Goal: Transaction & Acquisition: Purchase product/service

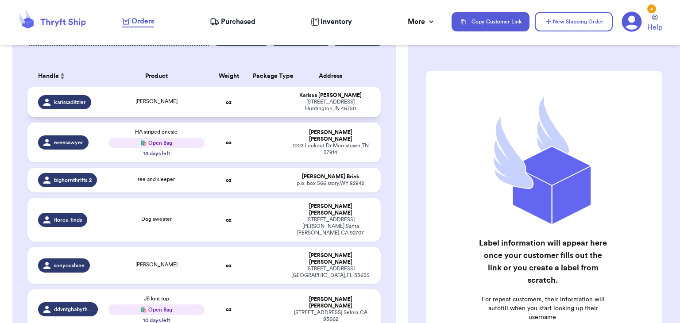
scroll to position [124, 0]
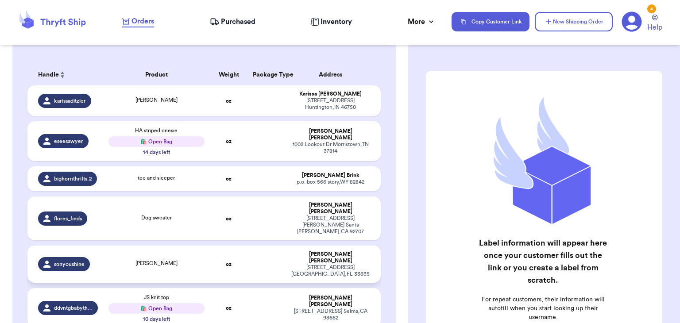
click at [190, 259] on div "[PERSON_NAME]" at bounding box center [156, 264] width 96 height 10
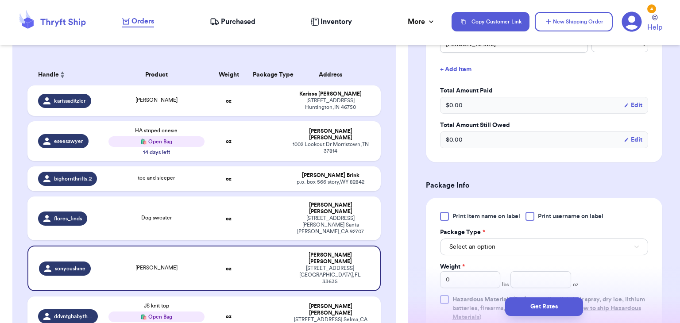
scroll to position [291, 0]
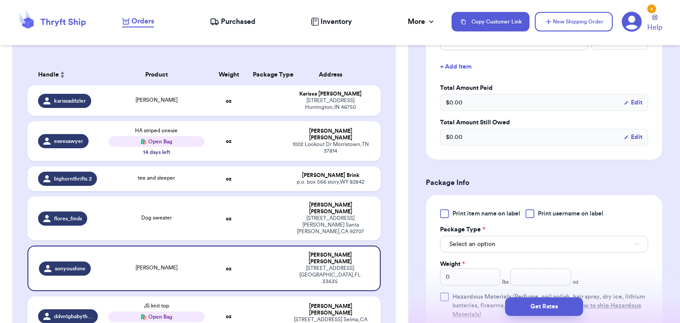
click at [531, 215] on div at bounding box center [529, 213] width 9 height 9
click at [0, 0] on input "Print username on label" at bounding box center [0, 0] width 0 height 0
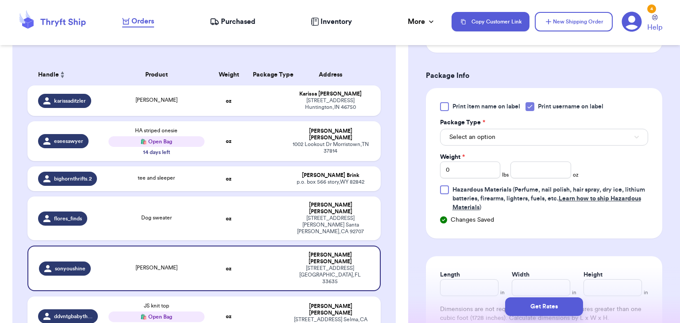
scroll to position [401, 0]
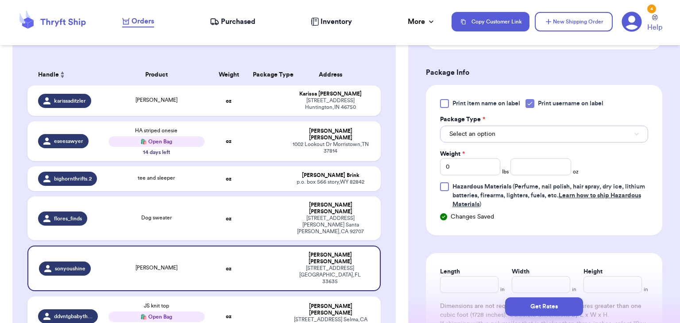
click at [538, 130] on button "Select an option" at bounding box center [544, 134] width 208 height 17
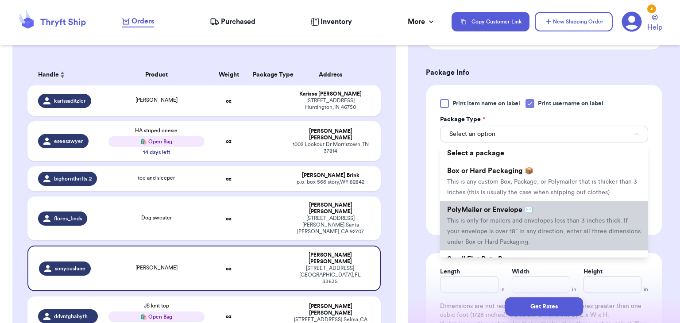
click at [530, 207] on span "PolyMailer or Envelope ✉️" at bounding box center [490, 209] width 86 height 7
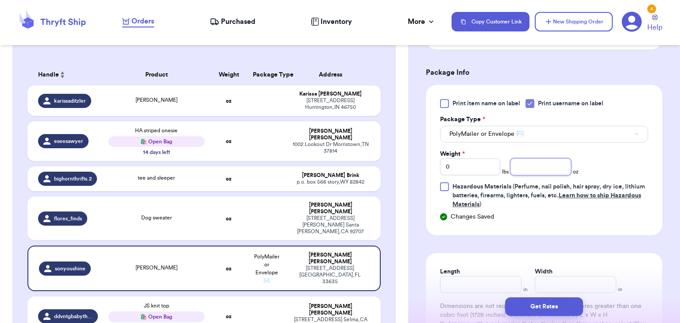
click at [525, 167] on input "number" at bounding box center [540, 166] width 61 height 17
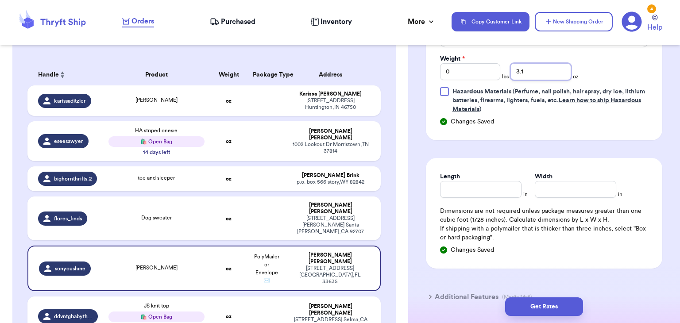
scroll to position [497, 0]
type input "3.1"
click at [499, 184] on input "Length" at bounding box center [480, 188] width 81 height 17
type input "10"
click at [587, 180] on input "Width *" at bounding box center [574, 188] width 81 height 17
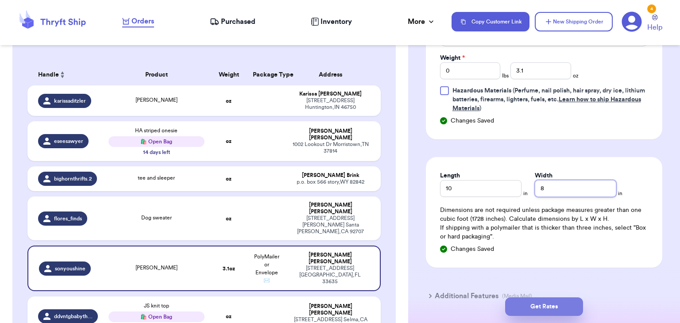
type input "8"
click at [541, 313] on button "Get Rates" at bounding box center [544, 306] width 78 height 19
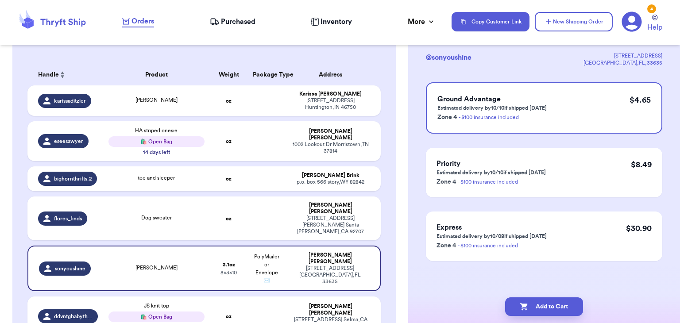
scroll to position [0, 0]
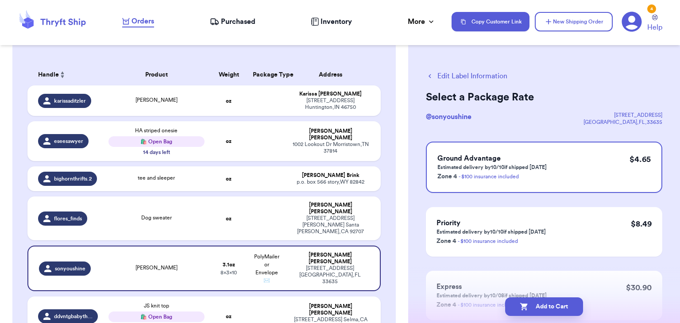
click at [541, 313] on button "Add to Cart" at bounding box center [544, 306] width 78 height 19
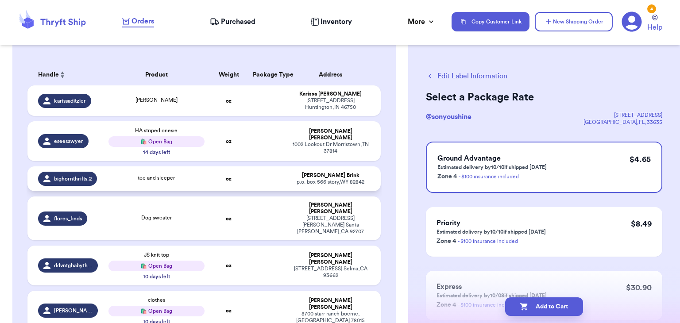
click at [210, 177] on td "oz" at bounding box center [229, 178] width 38 height 25
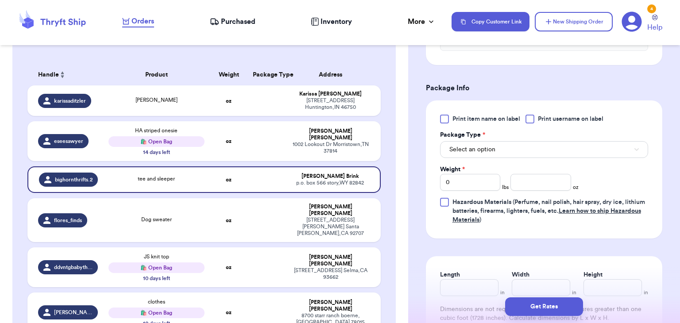
scroll to position [389, 0]
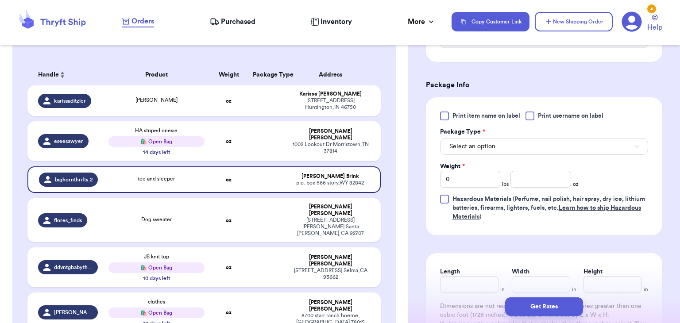
click at [531, 114] on div at bounding box center [529, 115] width 9 height 9
click at [0, 0] on input "Print username on label" at bounding box center [0, 0] width 0 height 0
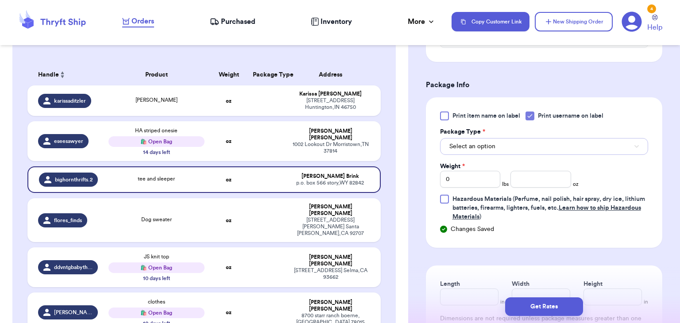
click at [539, 140] on button "Select an option" at bounding box center [544, 146] width 208 height 17
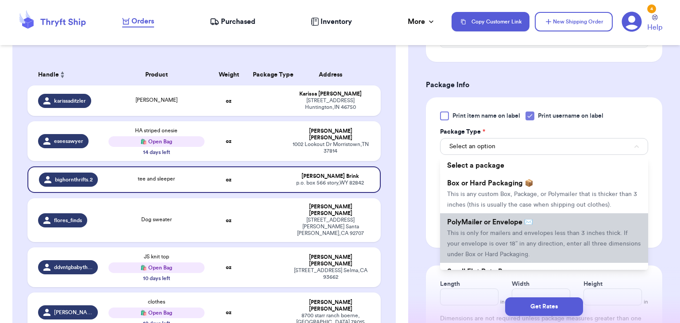
click at [537, 246] on li "PolyMailer or Envelope ✉️ This is only for mailers and envelopes less than 3 in…" at bounding box center [544, 238] width 208 height 50
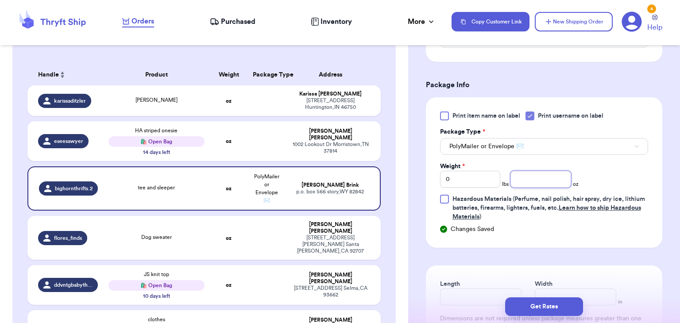
click at [541, 175] on input "number" at bounding box center [540, 179] width 61 height 17
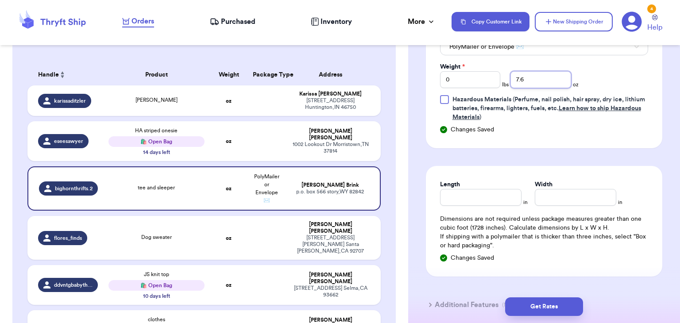
type input "7.6"
click at [448, 195] on input "Length" at bounding box center [480, 197] width 81 height 17
type input "10"
click at [543, 189] on input "Width *" at bounding box center [574, 197] width 81 height 17
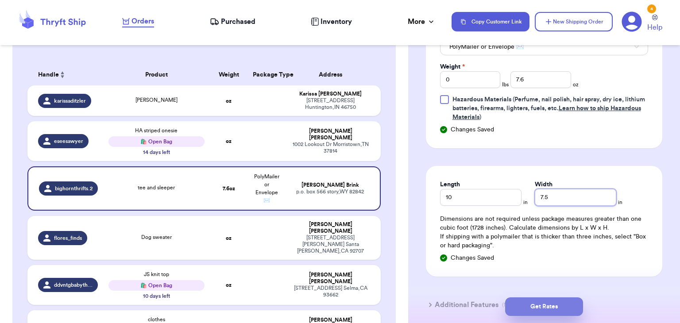
type input "7.5"
click at [549, 304] on button "Get Rates" at bounding box center [544, 306] width 78 height 19
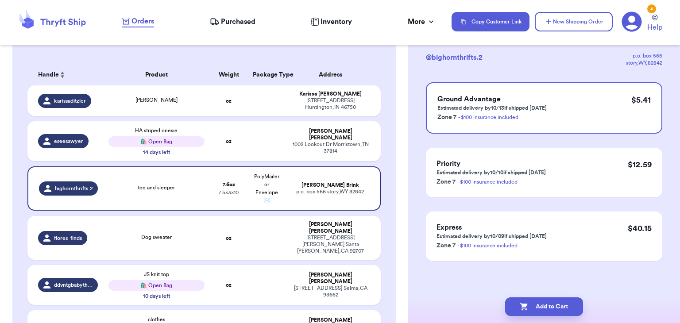
scroll to position [0, 0]
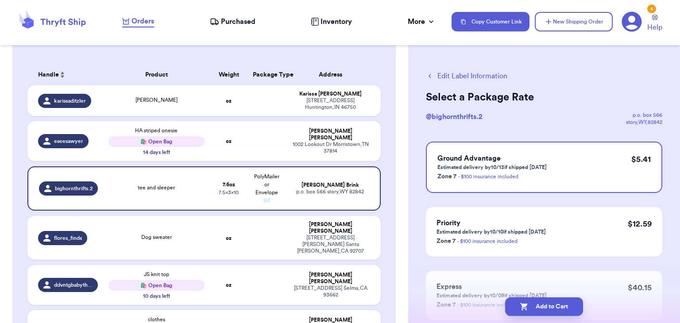
click at [549, 304] on button "Add to Cart" at bounding box center [544, 306] width 78 height 19
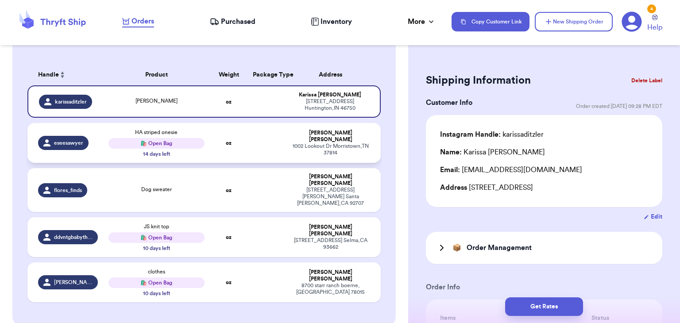
click at [263, 151] on td at bounding box center [266, 143] width 38 height 40
type input "HA striped onesie"
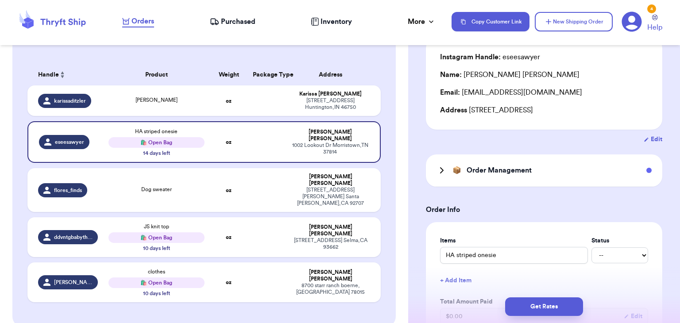
scroll to position [81, 0]
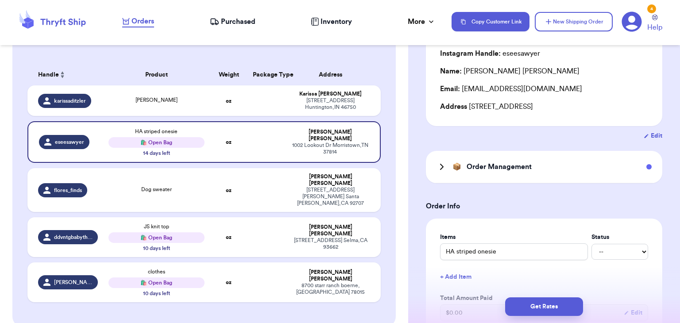
click at [497, 161] on div "📦 Order Management" at bounding box center [544, 167] width 236 height 32
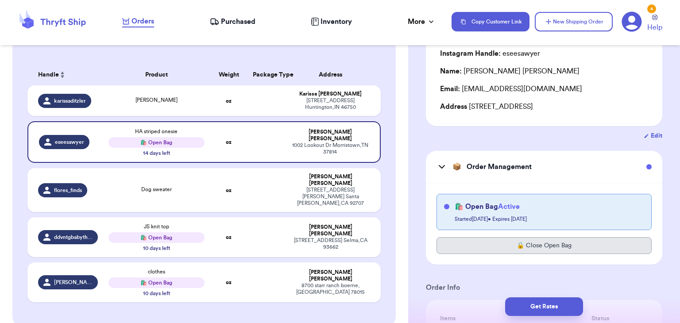
click at [505, 244] on button "🔒 Close Open Bag" at bounding box center [543, 245] width 215 height 17
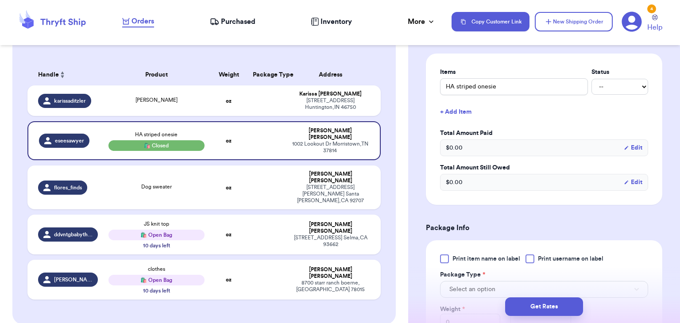
scroll to position [329, 0]
click at [530, 260] on div at bounding box center [529, 258] width 9 height 9
click at [0, 0] on input "Print username on label" at bounding box center [0, 0] width 0 height 0
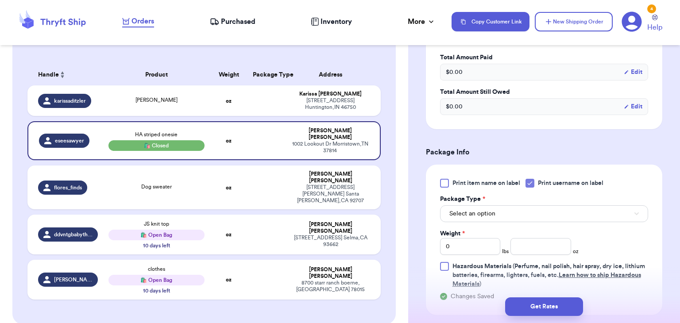
scroll to position [406, 0]
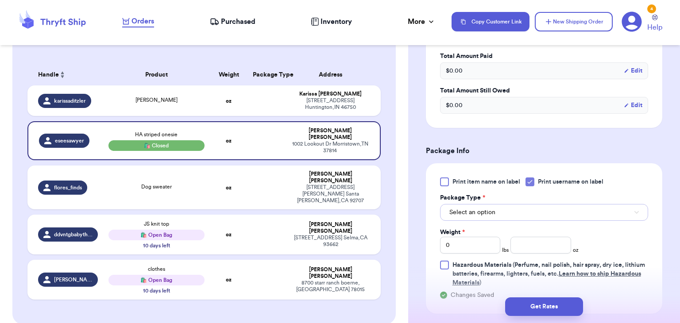
click at [541, 208] on button "Select an option" at bounding box center [544, 212] width 208 height 17
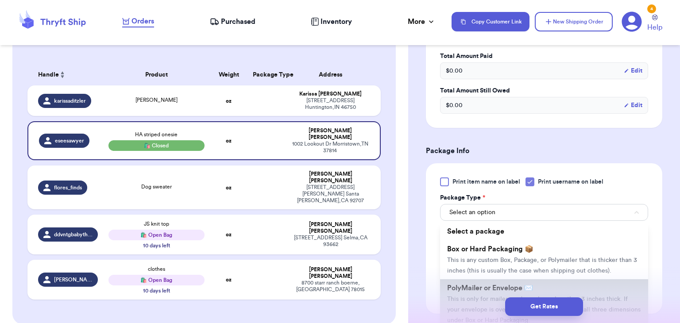
click at [542, 279] on li "PolyMailer or Envelope ✉️ This is only for mailers and envelopes less than 3 in…" at bounding box center [544, 304] width 208 height 50
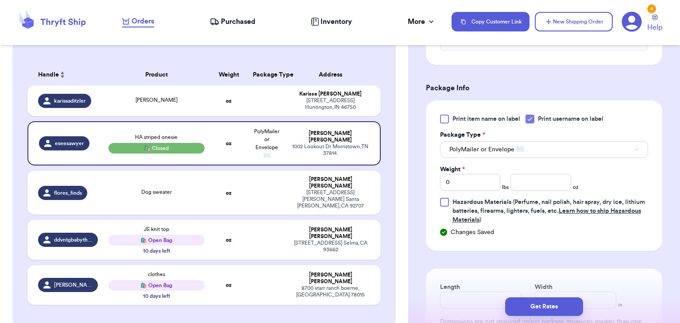
scroll to position [474, 0]
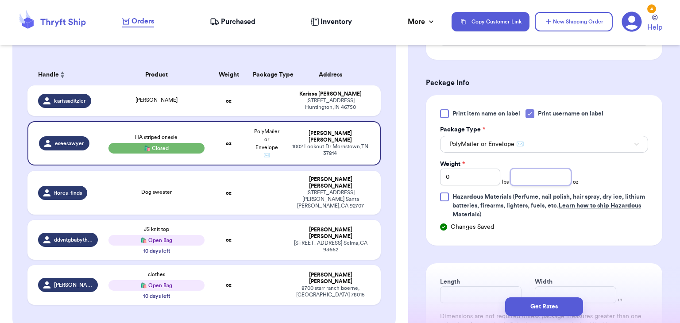
click at [552, 181] on input "number" at bounding box center [540, 177] width 61 height 17
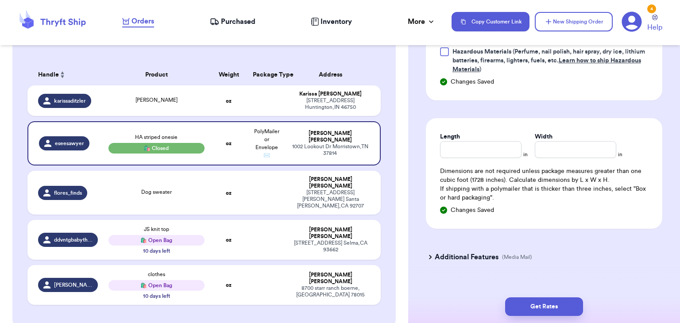
scroll to position [624, 0]
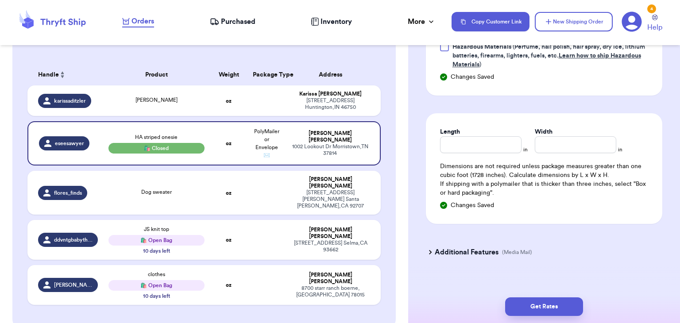
type input "4.2"
click at [457, 150] on input "Length" at bounding box center [480, 144] width 81 height 17
type input "10"
click at [544, 146] on input "Width *" at bounding box center [574, 144] width 81 height 17
type input "7.5"
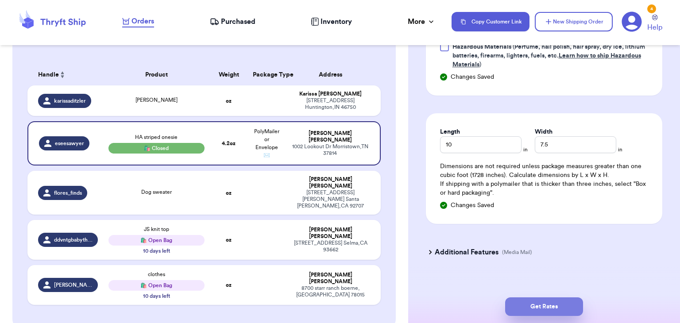
click at [560, 301] on button "Get Rates" at bounding box center [544, 306] width 78 height 19
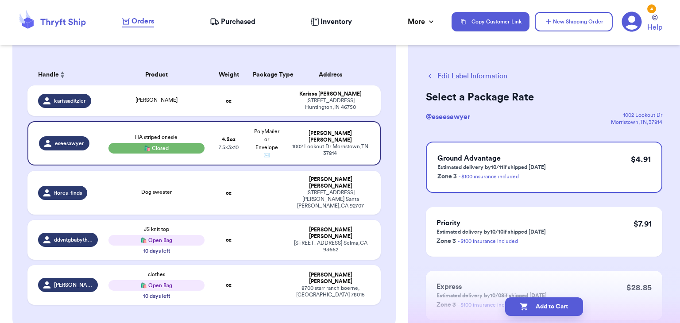
click at [560, 301] on button "Add to Cart" at bounding box center [544, 306] width 78 height 19
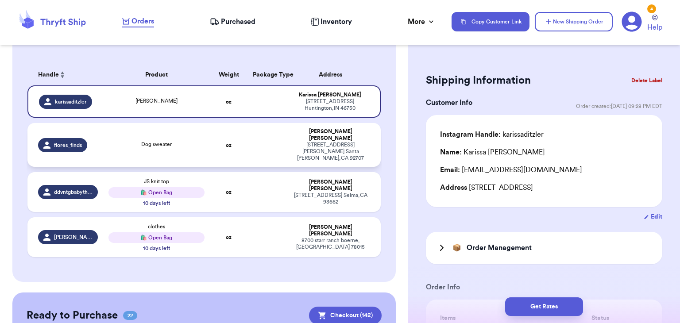
click at [271, 134] on td at bounding box center [266, 145] width 38 height 44
type input "Dog sweater"
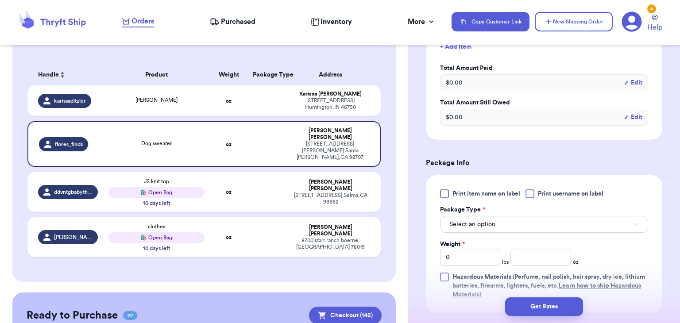
scroll to position [314, 0]
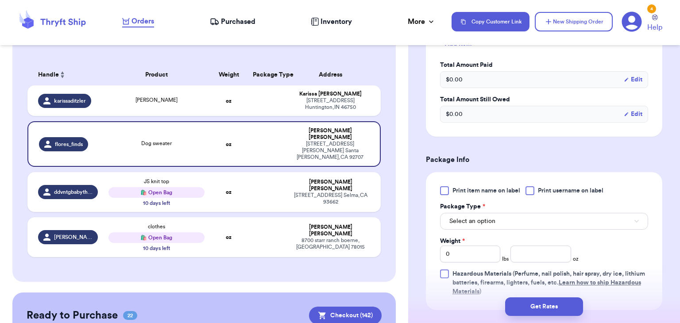
click at [537, 187] on label "Print username on label" at bounding box center [564, 190] width 78 height 9
click at [0, 0] on input "Print username on label" at bounding box center [0, 0] width 0 height 0
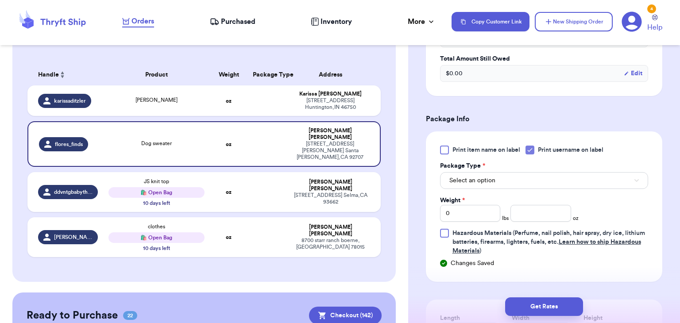
scroll to position [356, 0]
click at [538, 187] on div "Print item name on label Print username on label Package Type * Select an optio…" at bounding box center [544, 200] width 208 height 110
click at [539, 187] on div "Print item name on label Print username on label Package Type * Select an optio…" at bounding box center [544, 200] width 208 height 110
click at [538, 179] on button "Select an option" at bounding box center [544, 179] width 208 height 17
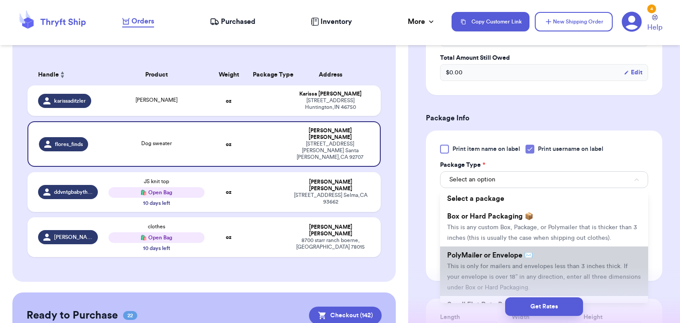
click at [538, 269] on li "PolyMailer or Envelope ✉️ This is only for mailers and envelopes less than 3 in…" at bounding box center [544, 271] width 208 height 50
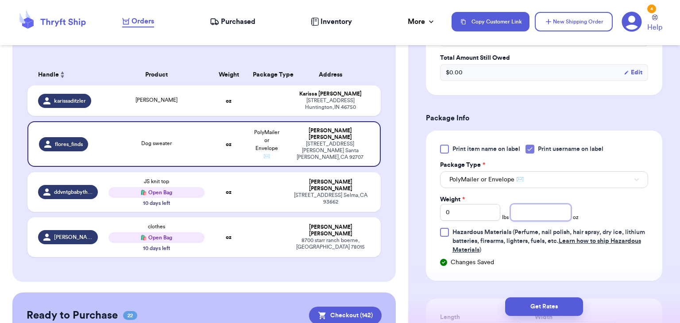
click at [523, 218] on input "number" at bounding box center [540, 212] width 61 height 17
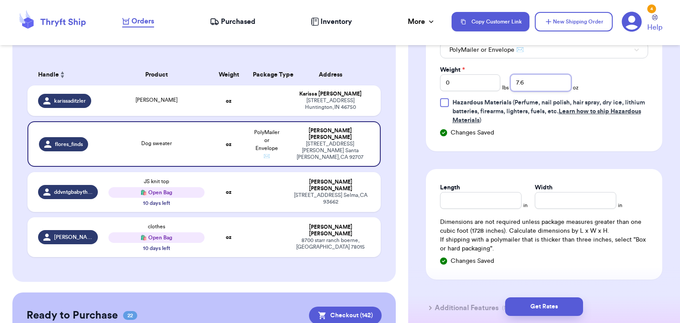
scroll to position [487, 0]
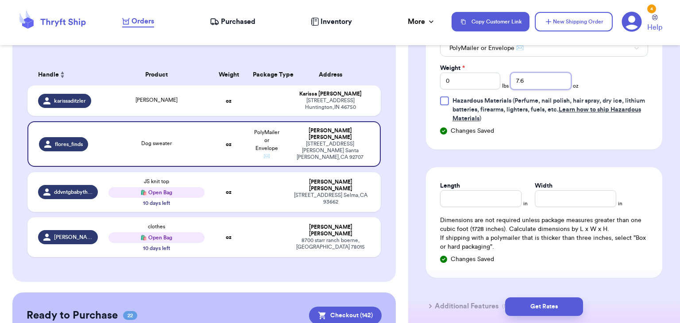
type input "7.6"
click at [467, 196] on input "Length" at bounding box center [480, 198] width 81 height 17
type input "10"
click at [577, 200] on input "Width *" at bounding box center [574, 198] width 81 height 17
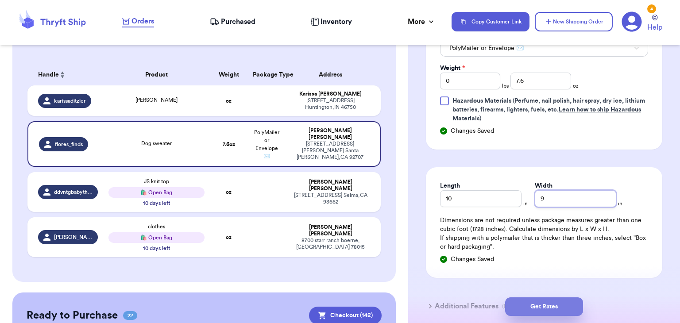
type input "9"
click at [530, 311] on button "Get Rates" at bounding box center [544, 306] width 78 height 19
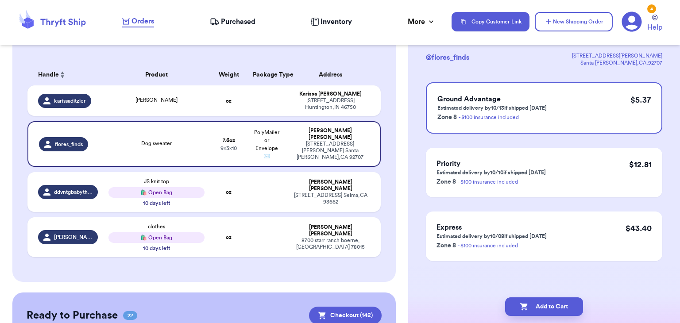
scroll to position [0, 0]
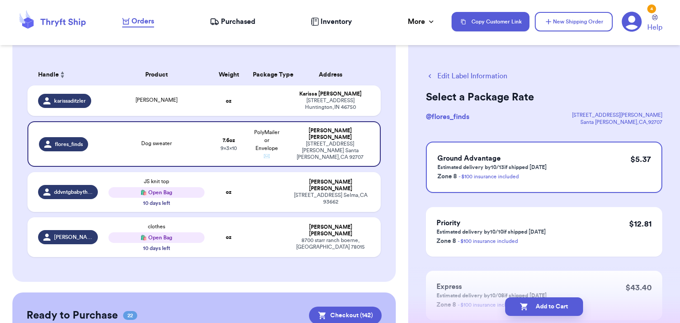
click at [530, 311] on button "Add to Cart" at bounding box center [544, 306] width 78 height 19
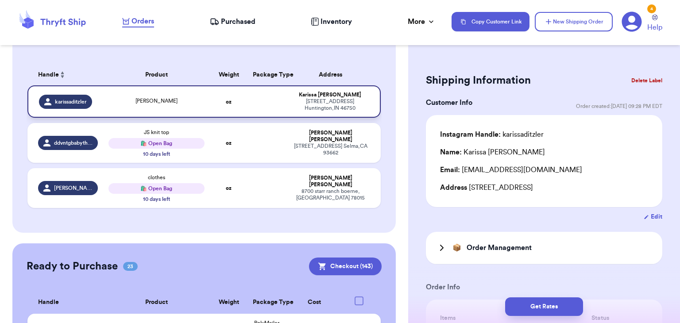
click at [204, 97] on div "[PERSON_NAME]" at bounding box center [156, 102] width 96 height 10
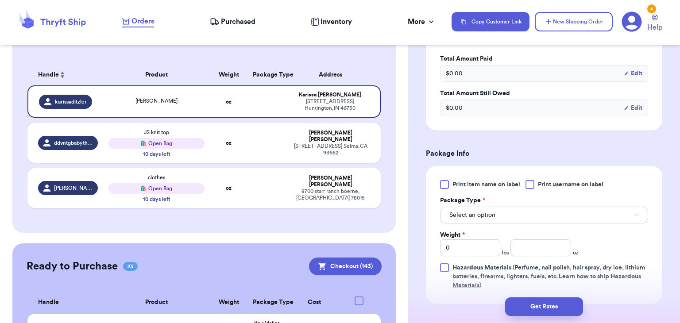
scroll to position [325, 0]
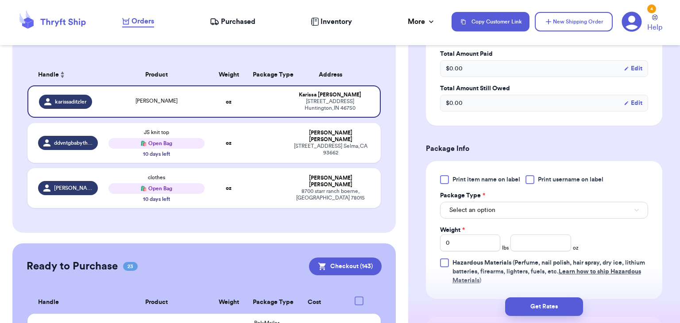
click at [532, 179] on div at bounding box center [529, 179] width 9 height 9
click at [0, 0] on input "Print username on label" at bounding box center [0, 0] width 0 height 0
click at [535, 214] on button "Select an option" at bounding box center [544, 210] width 208 height 17
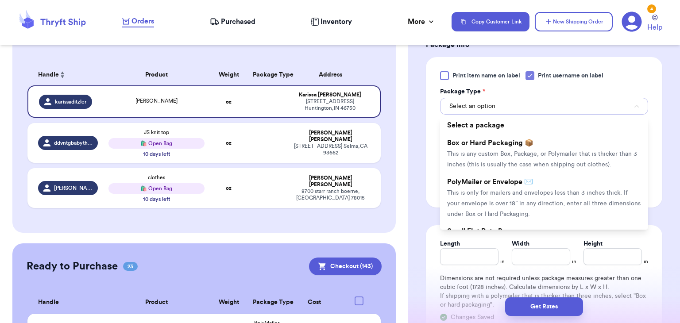
scroll to position [429, 0]
click at [535, 214] on li "PolyMailer or Envelope ✉️ This is only for mailers and envelopes less than 3 in…" at bounding box center [544, 198] width 208 height 50
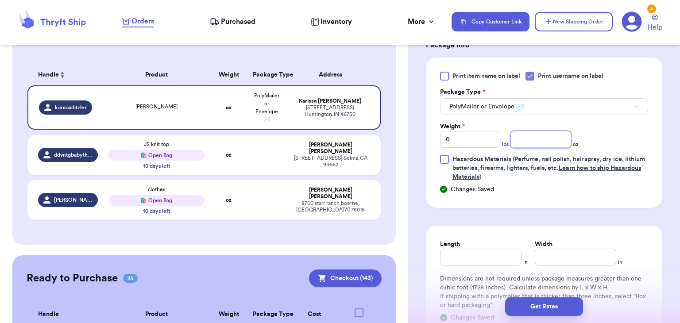
click at [541, 137] on input "number" at bounding box center [540, 139] width 61 height 17
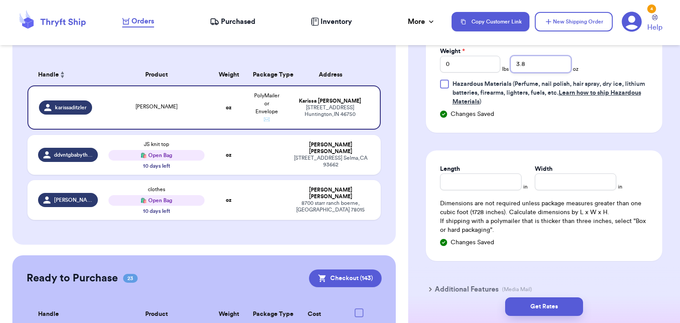
type input "3.8"
click at [467, 185] on input "Length" at bounding box center [480, 181] width 81 height 17
type input "7.5"
click at [542, 186] on input "Width *" at bounding box center [574, 181] width 81 height 17
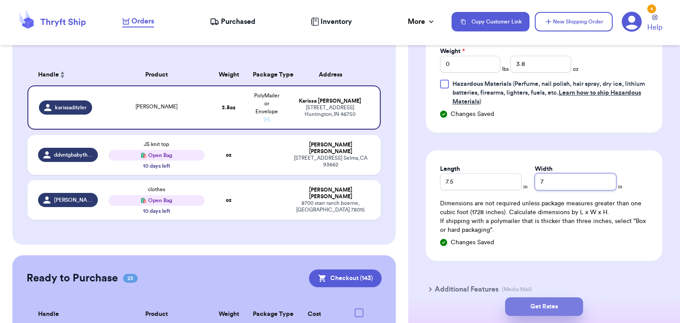
type input "7"
click at [546, 301] on button "Get Rates" at bounding box center [544, 306] width 78 height 19
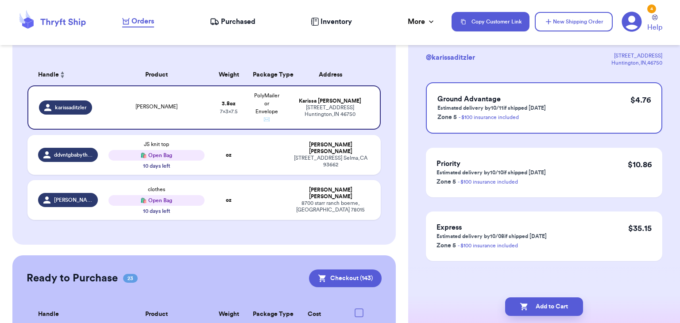
scroll to position [0, 0]
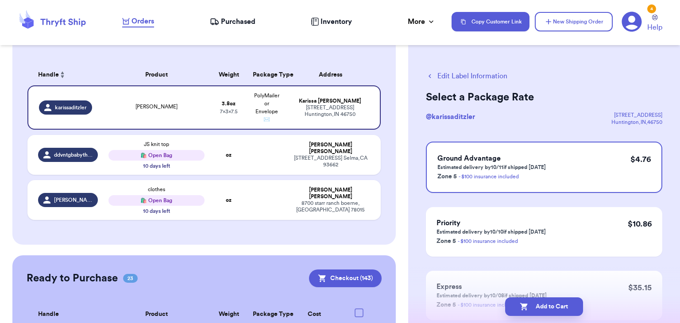
click at [546, 301] on button "Add to Cart" at bounding box center [544, 306] width 78 height 19
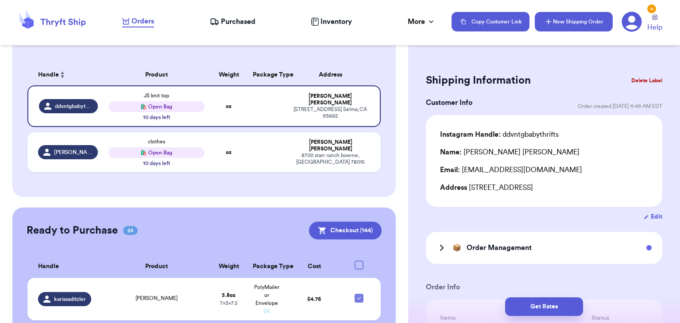
click at [582, 18] on button "New Shipping Order" at bounding box center [573, 21] width 78 height 19
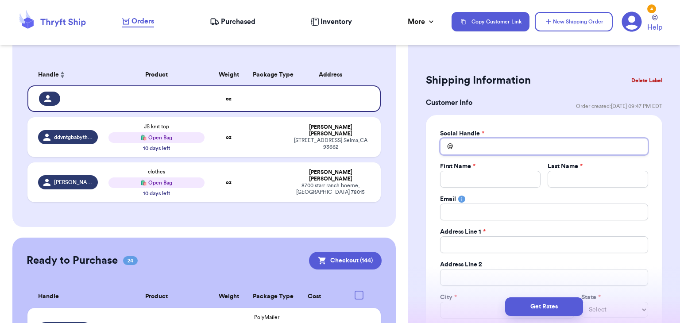
click at [488, 143] on input "Total Amount Paid" at bounding box center [544, 146] width 208 height 17
type input "p"
type input "pi"
type input "pin"
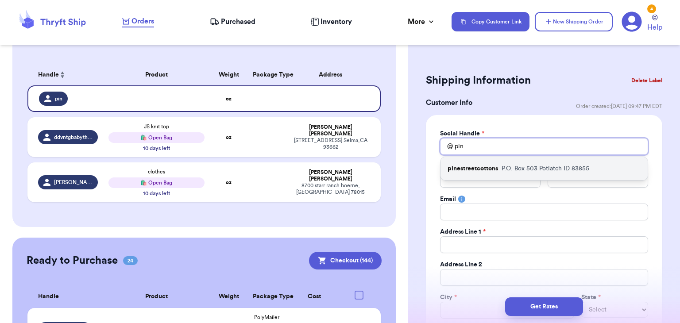
type input "pin"
click at [507, 170] on p "P.O. Box 503 Potlatch ID 83855" at bounding box center [545, 168] width 88 height 9
type input "pinestreetcottons"
type input "[PERSON_NAME]"
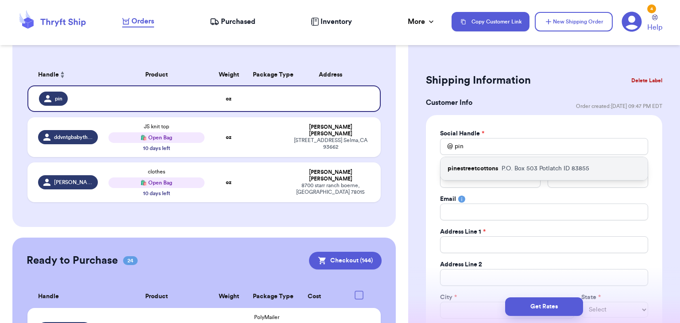
type input "[PERSON_NAME][EMAIL_ADDRESS][DOMAIN_NAME]"
type input "P.O. Box 503"
type input "Potlatch"
select select "ID"
type input "83855"
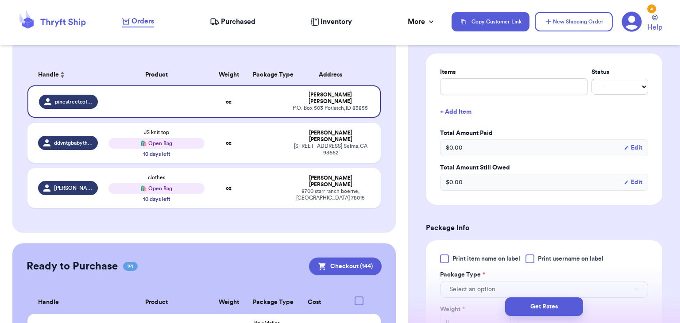
scroll to position [470, 0]
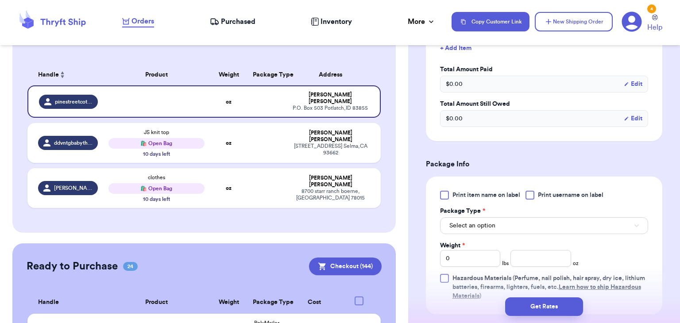
click at [530, 196] on div at bounding box center [529, 195] width 9 height 9
click at [0, 0] on input "Print username on label" at bounding box center [0, 0] width 0 height 0
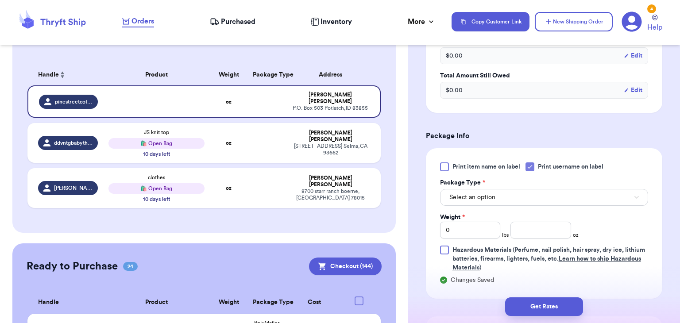
scroll to position [499, 0]
click at [530, 196] on button "Select an option" at bounding box center [544, 196] width 208 height 17
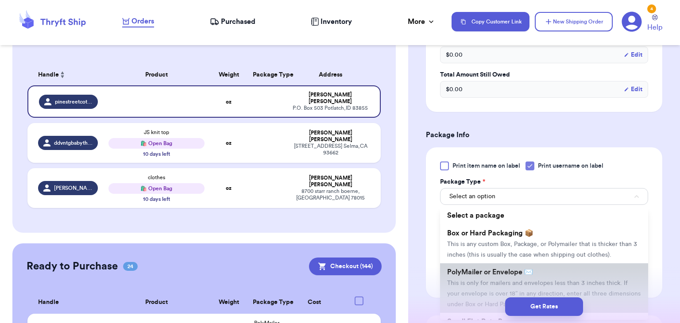
click at [535, 270] on li "PolyMailer or Envelope ✉️ This is only for mailers and envelopes less than 3 in…" at bounding box center [544, 288] width 208 height 50
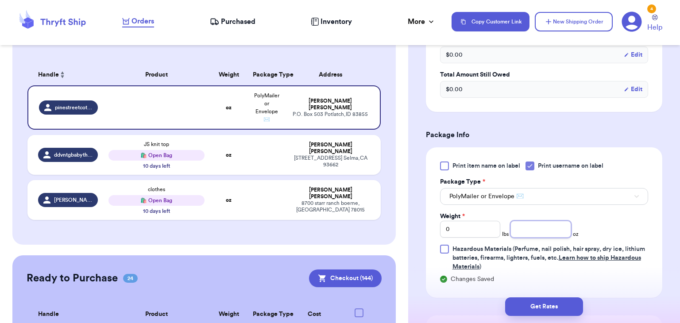
click at [534, 221] on input "number" at bounding box center [540, 229] width 61 height 17
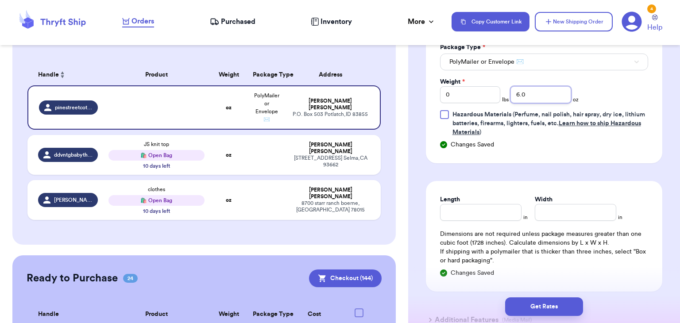
scroll to position [638, 0]
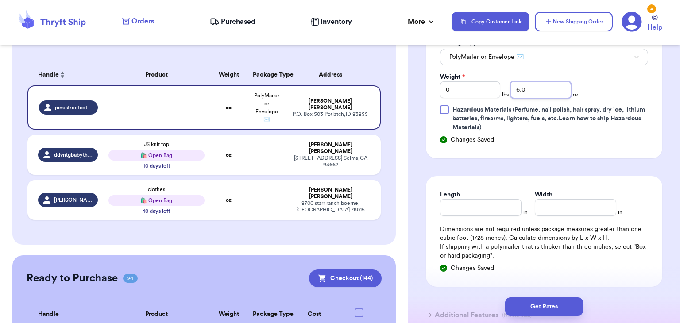
type input "6.0"
click at [486, 202] on input "Length" at bounding box center [480, 207] width 81 height 17
type input "8.5"
click at [547, 211] on input "Width *" at bounding box center [574, 207] width 81 height 17
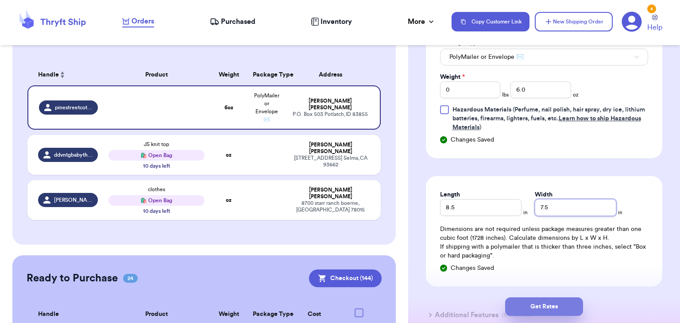
type input "7.5"
click at [543, 314] on button "Get Rates" at bounding box center [544, 306] width 78 height 19
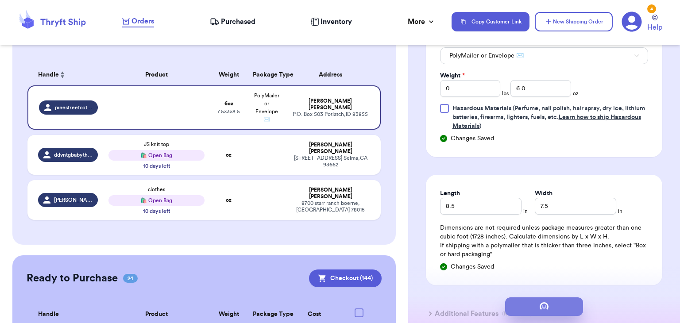
scroll to position [0, 0]
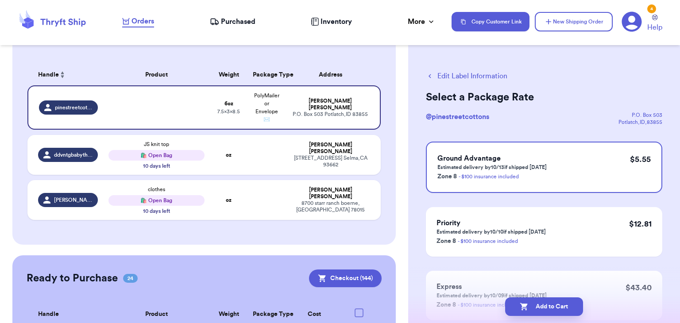
click at [543, 314] on button "Add to Cart" at bounding box center [544, 306] width 78 height 19
